Goal: Register for event/course

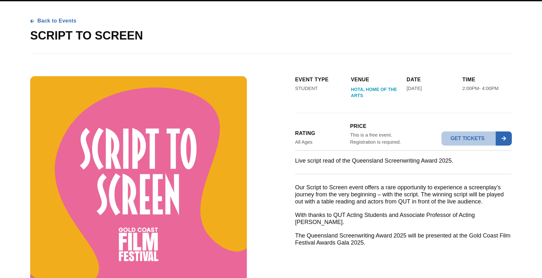
scroll to position [36, 0]
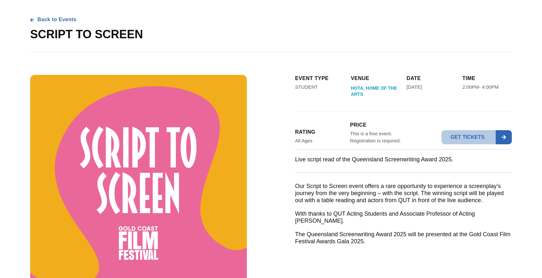
click at [284, 159] on div "eVENT type STUDENT Venue HOTA, Home of the Arts [DATE] 6:30PM [DATE] 12:00PM Da…" at bounding box center [270, 192] width 481 height 249
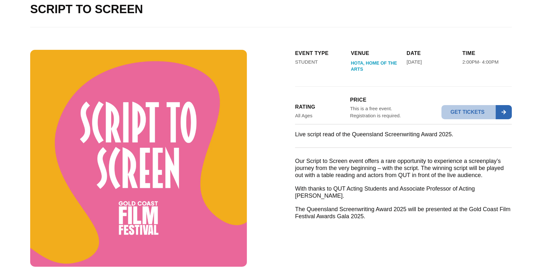
scroll to position [0, 0]
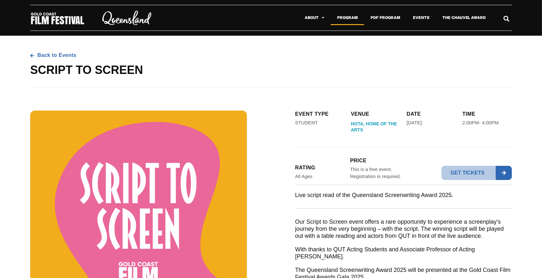
click at [347, 17] on link "Program" at bounding box center [347, 17] width 33 height 15
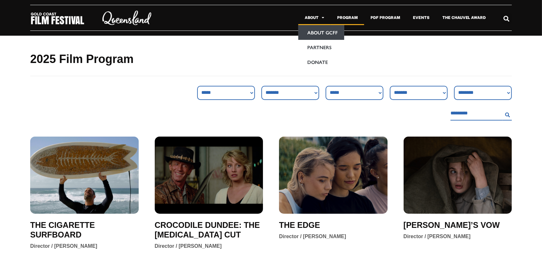
click at [319, 36] on link "About GCFF" at bounding box center [321, 32] width 46 height 15
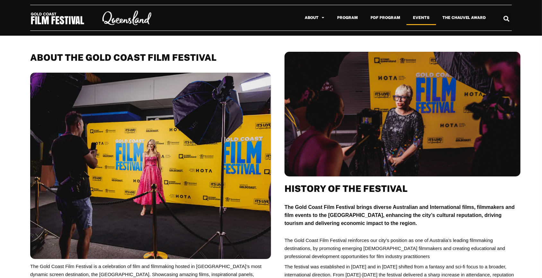
click at [424, 18] on link "Events" at bounding box center [421, 17] width 30 height 15
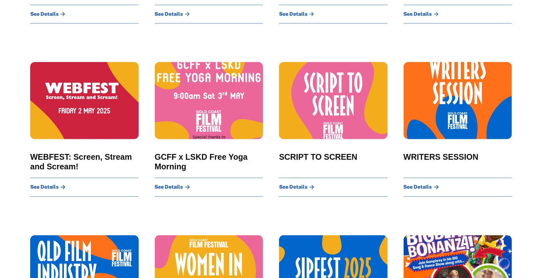
scroll to position [241, 0]
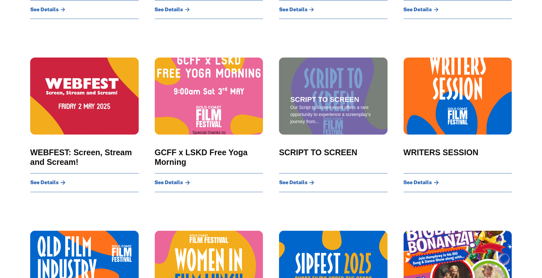
click at [299, 181] on span "See Details" at bounding box center [293, 182] width 29 height 5
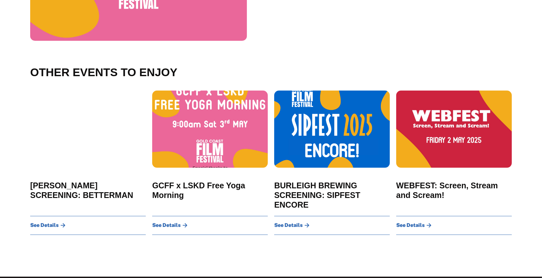
scroll to position [287, 0]
